Goal: Find specific page/section: Find specific page/section

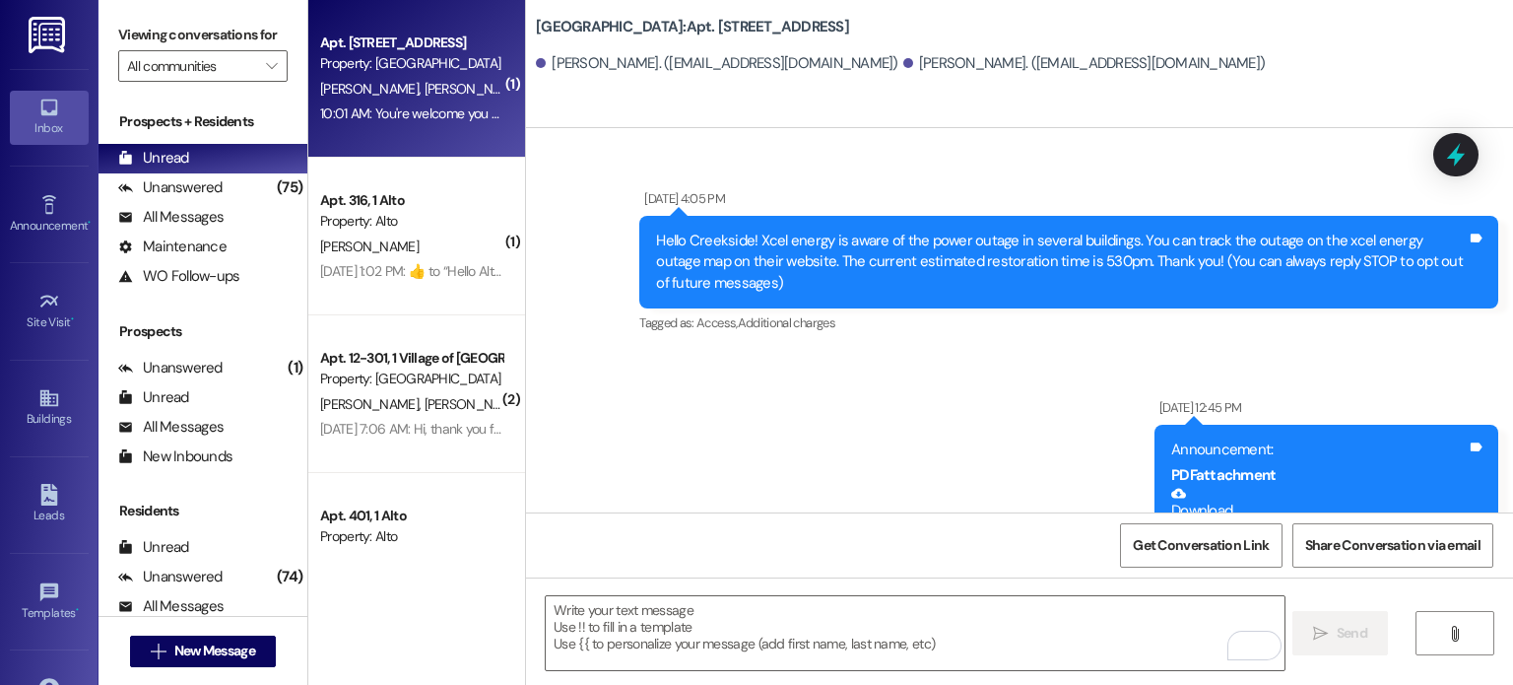
scroll to position [42392, 0]
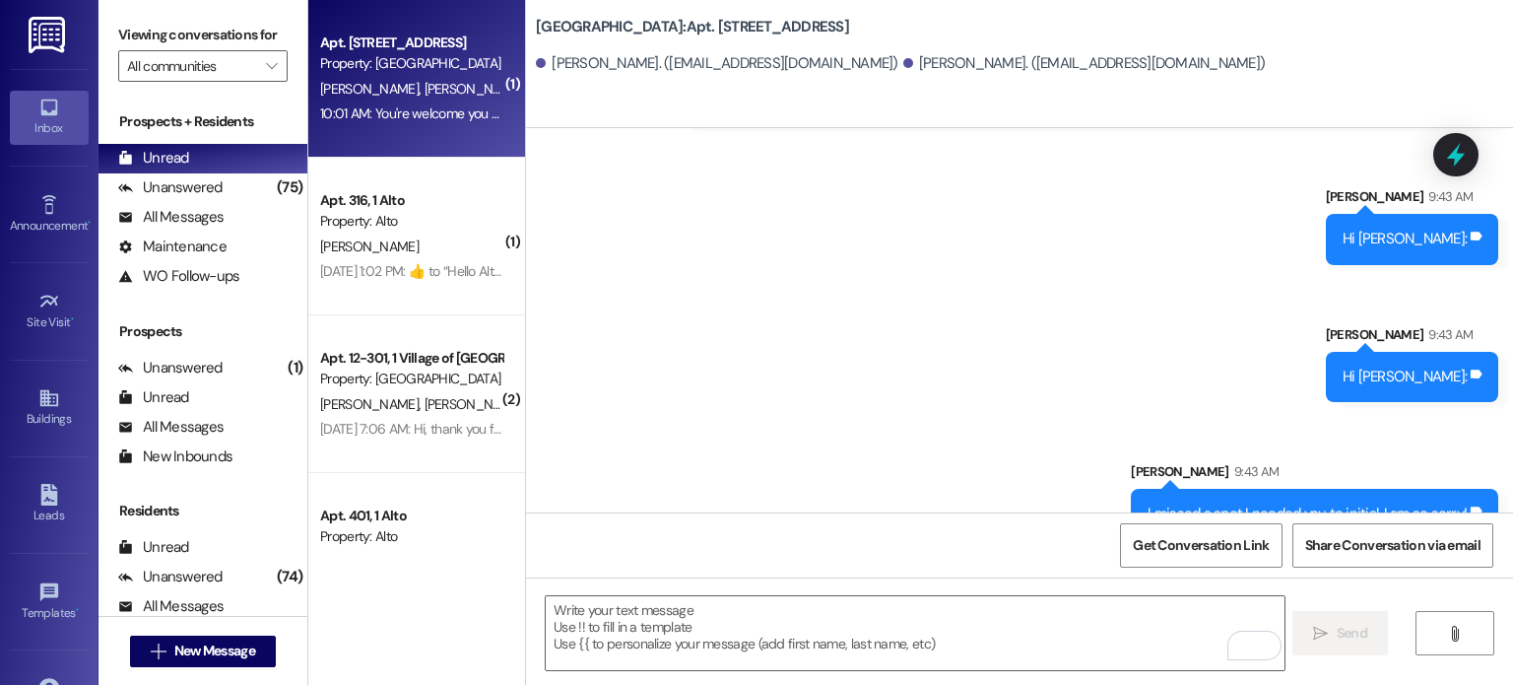
click at [47, 106] on icon at bounding box center [49, 108] width 22 height 22
click at [195, 66] on input "All communities" at bounding box center [191, 66] width 129 height 32
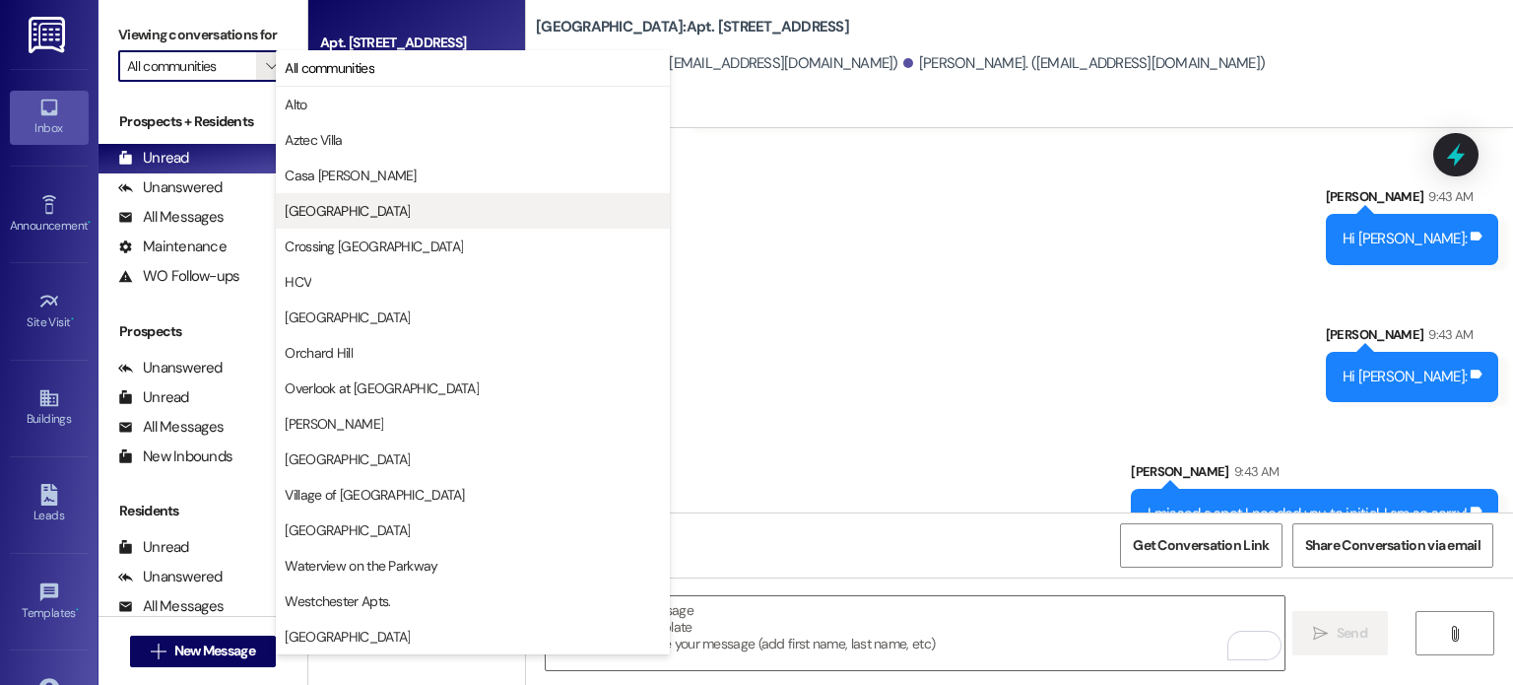
click at [295, 209] on span "[GEOGRAPHIC_DATA]" at bounding box center [347, 211] width 125 height 20
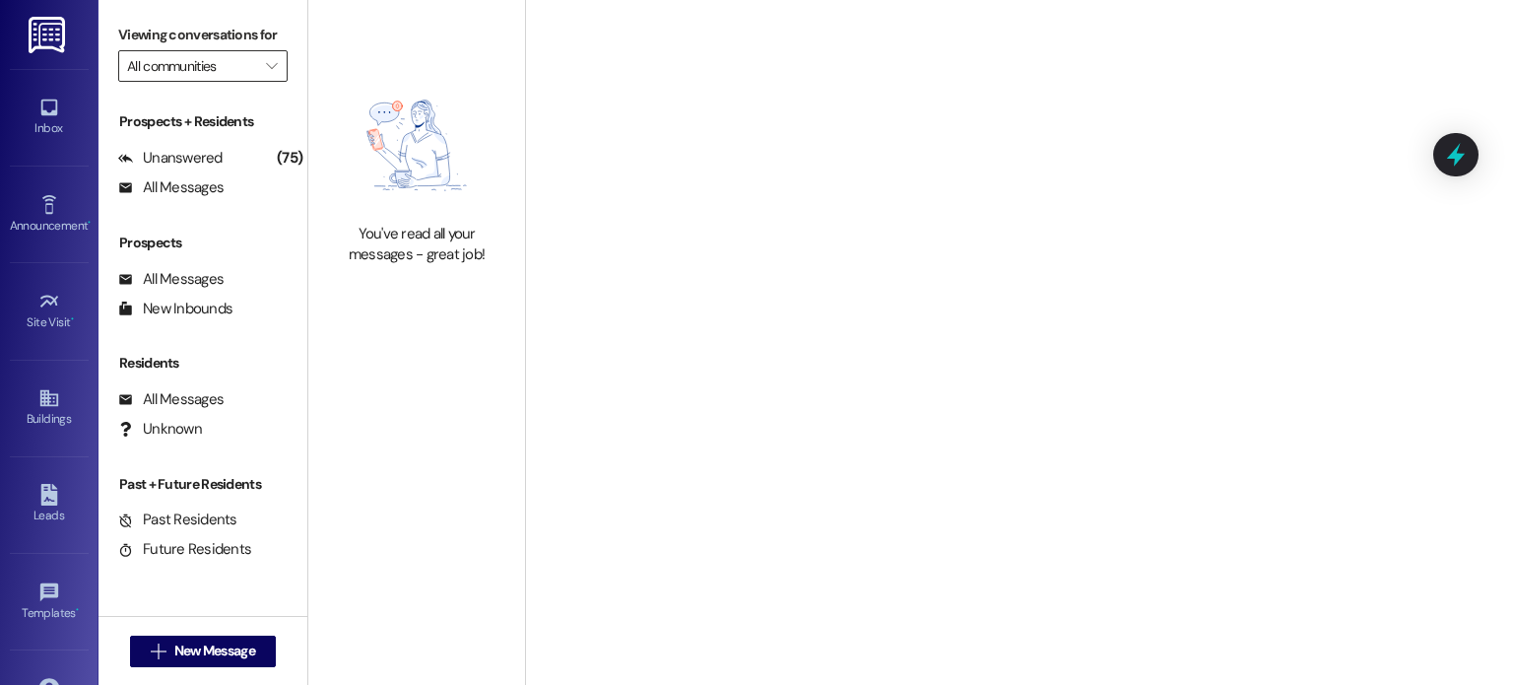
type input "[GEOGRAPHIC_DATA]"
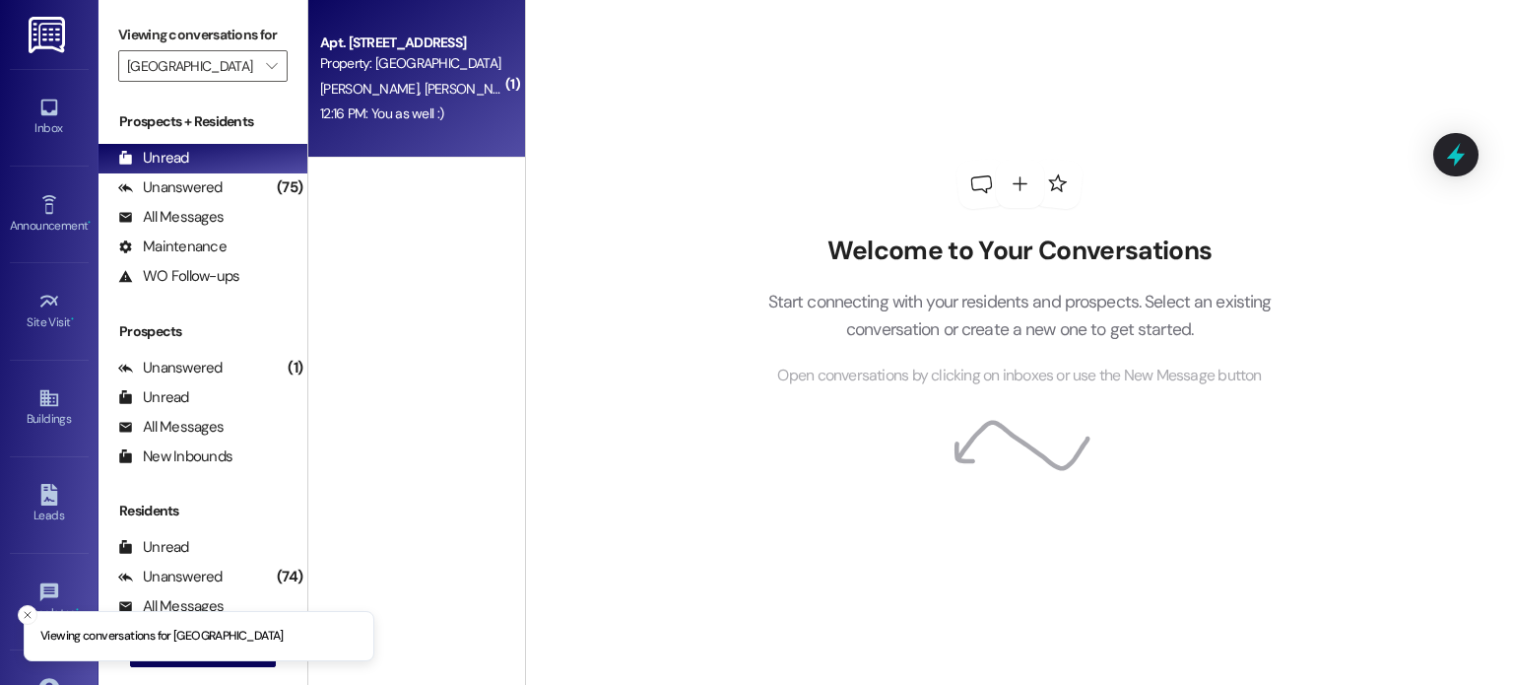
click at [425, 86] on span "[PERSON_NAME]" at bounding box center [474, 89] width 98 height 18
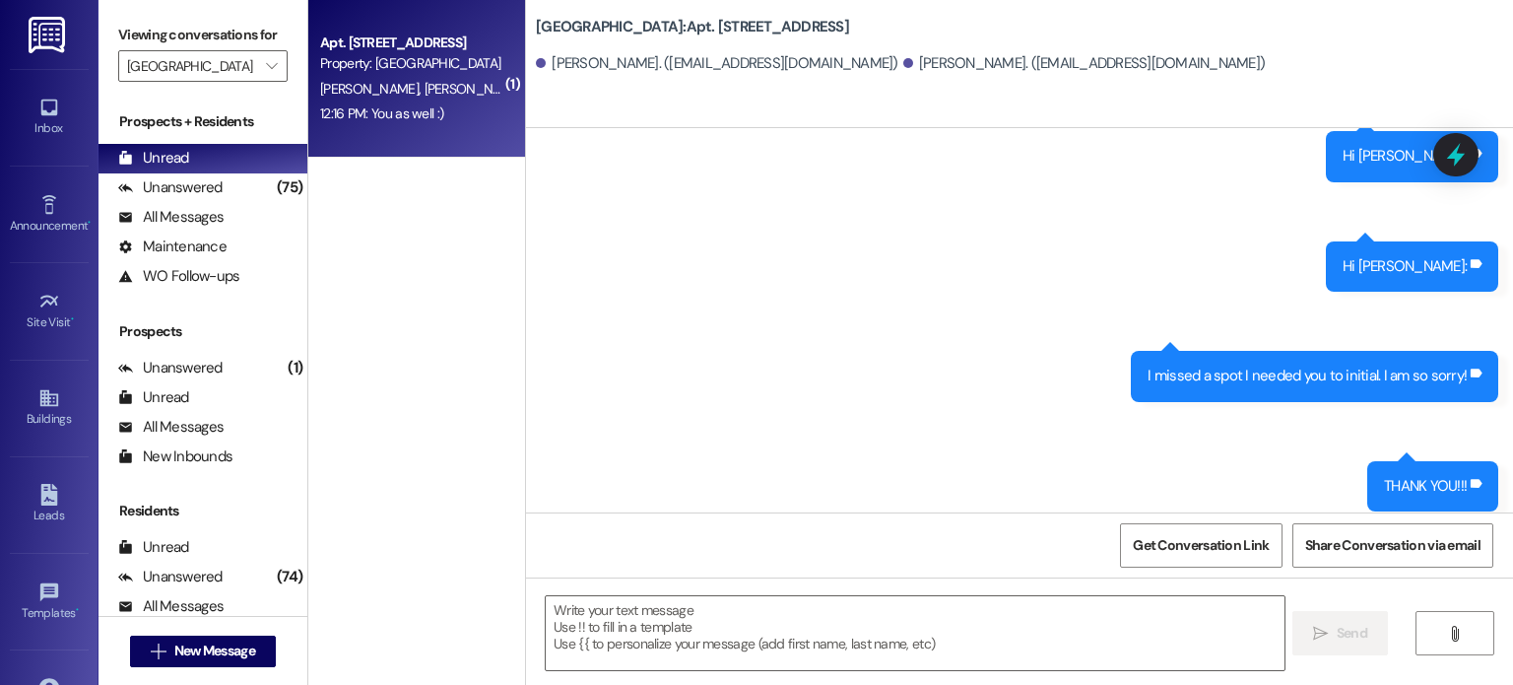
scroll to position [42477, 0]
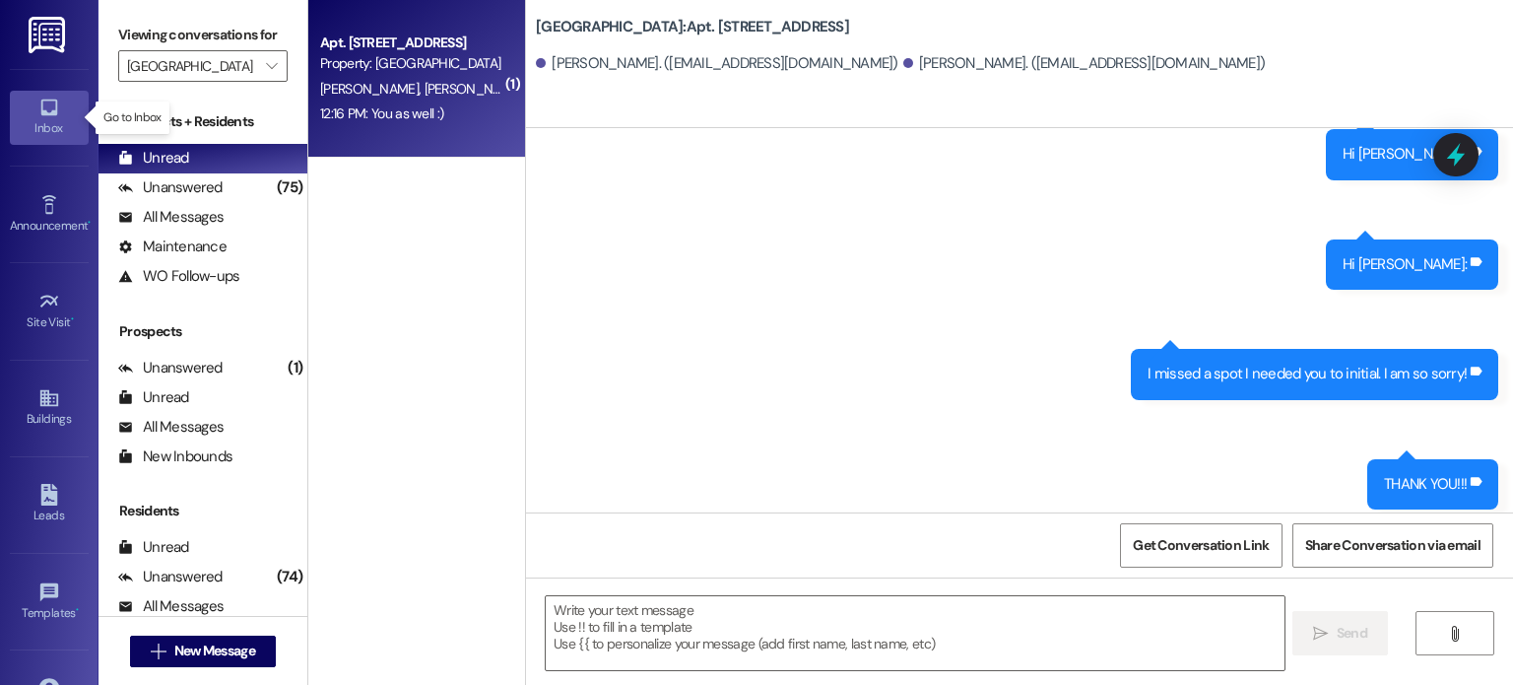
click at [43, 106] on icon at bounding box center [49, 108] width 22 height 22
